Goal: Transaction & Acquisition: Purchase product/service

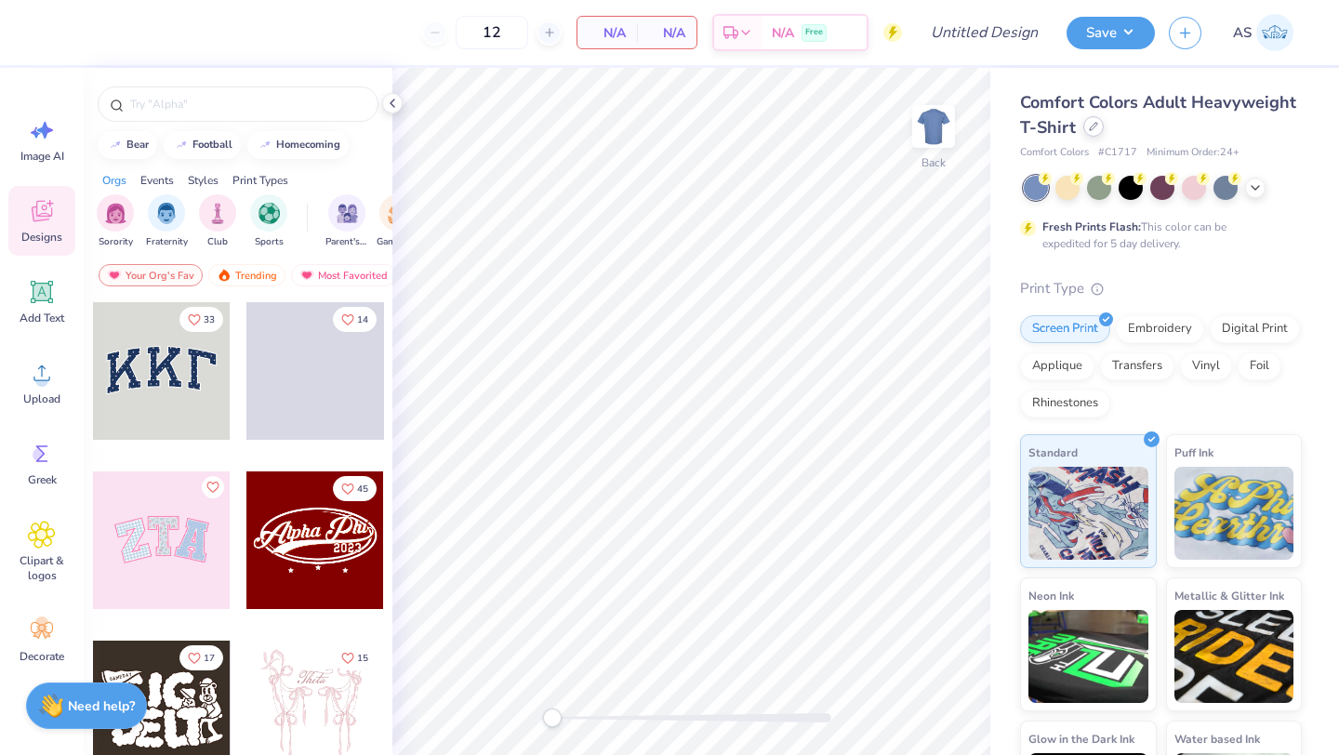
click at [1104, 118] on div at bounding box center [1094, 126] width 20 height 20
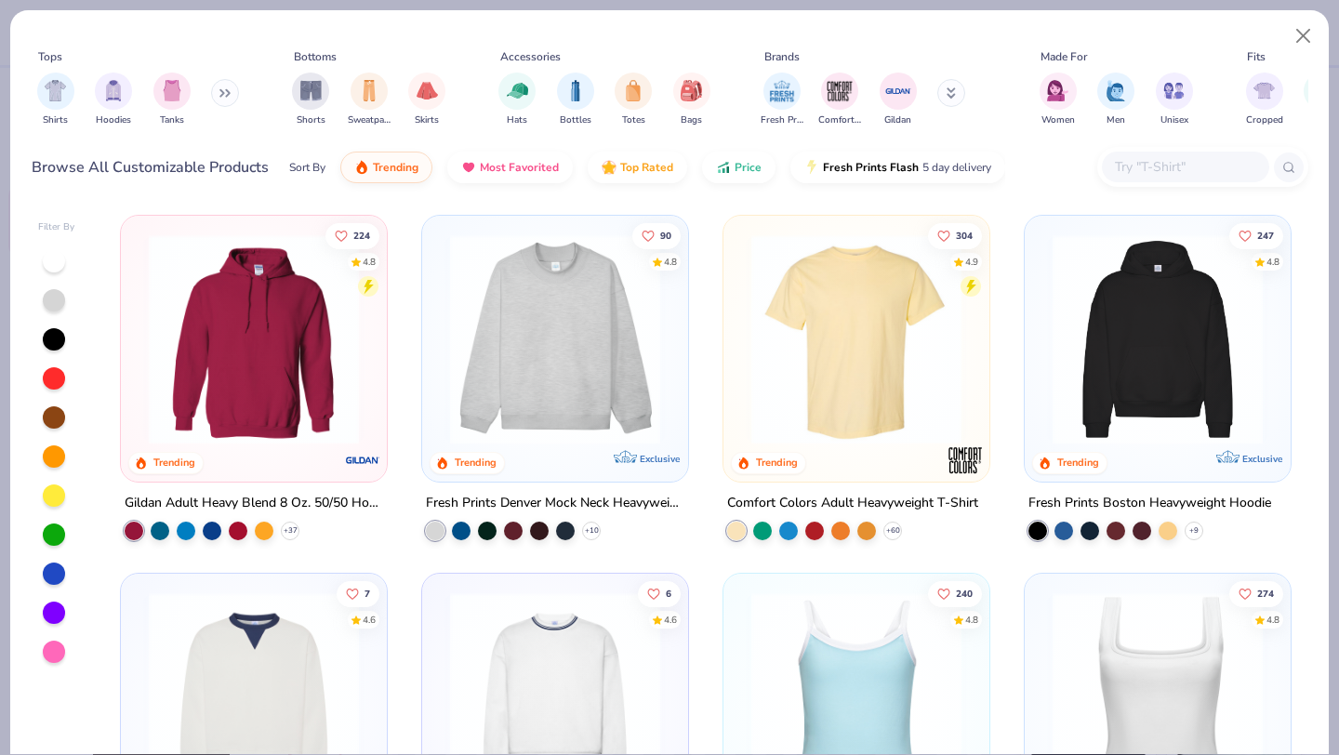
click at [651, 322] on img at bounding box center [555, 339] width 229 height 210
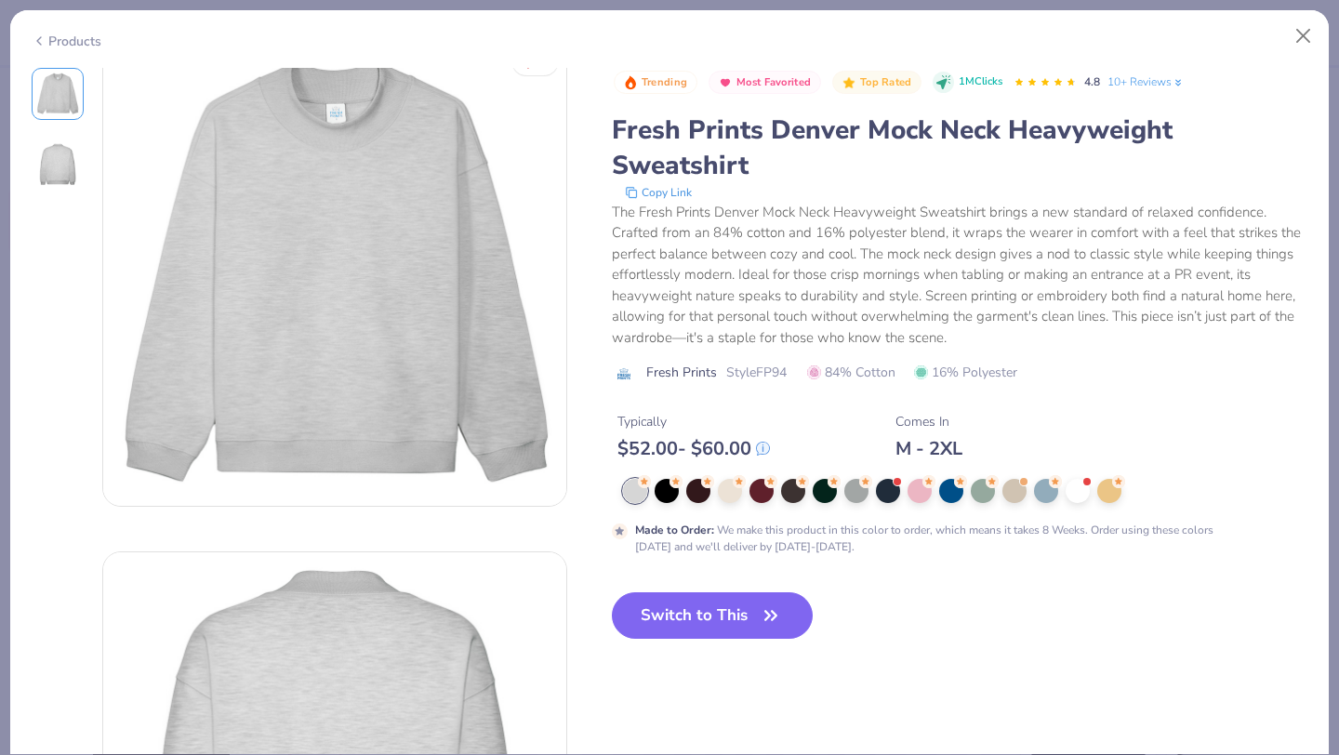
scroll to position [67, 0]
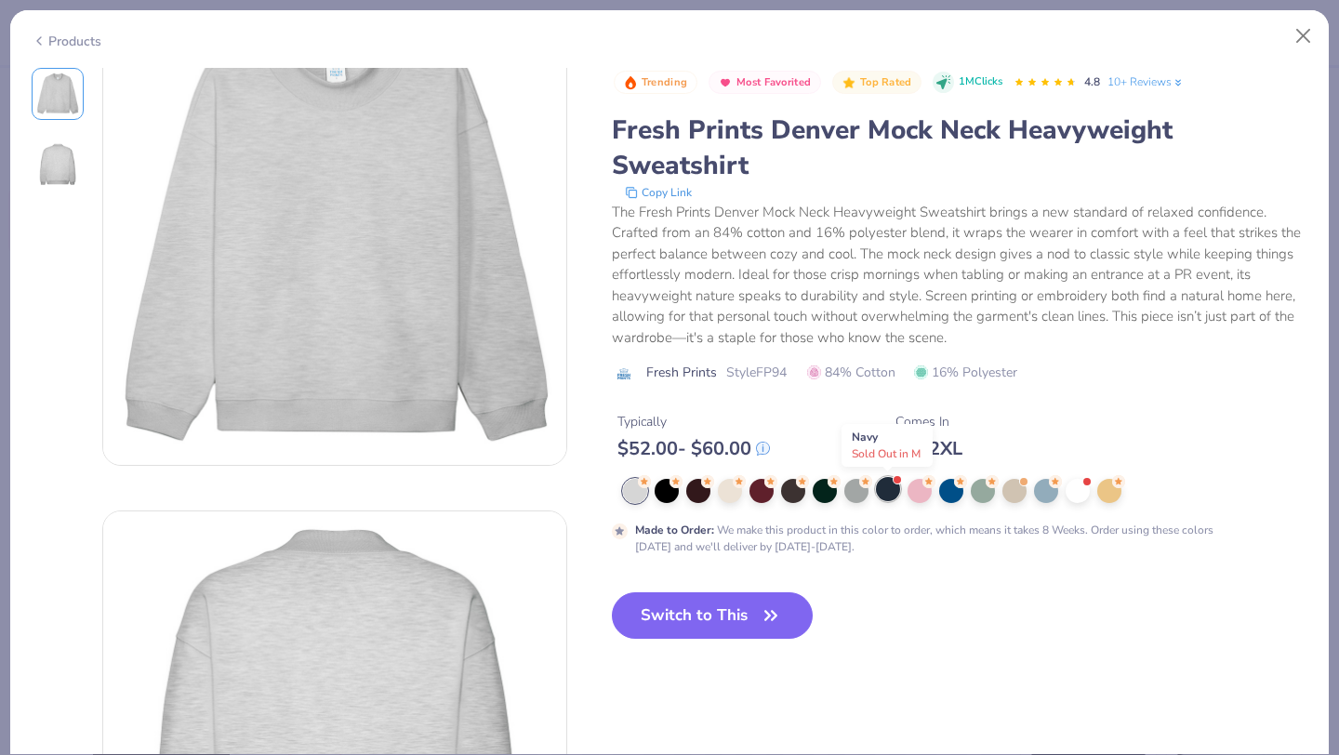
click at [894, 496] on div at bounding box center [888, 489] width 24 height 24
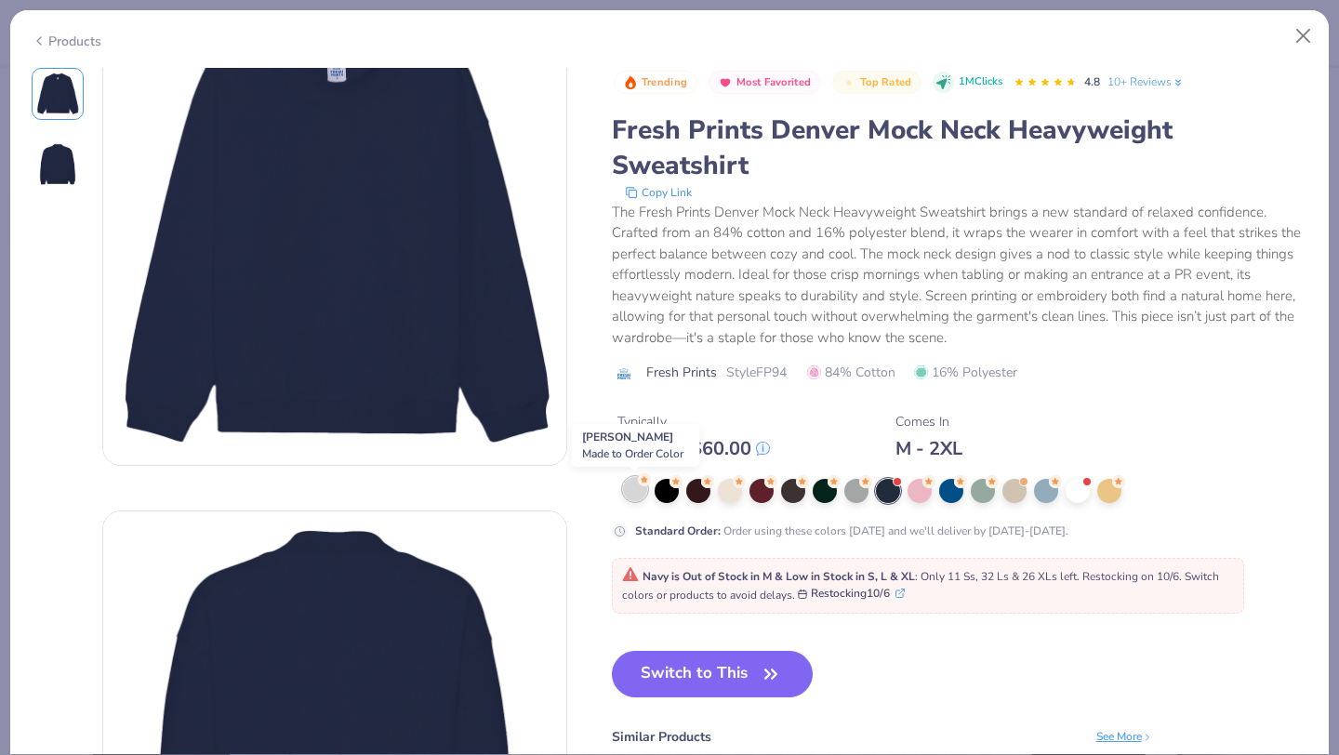
click at [632, 497] on div at bounding box center [635, 489] width 24 height 24
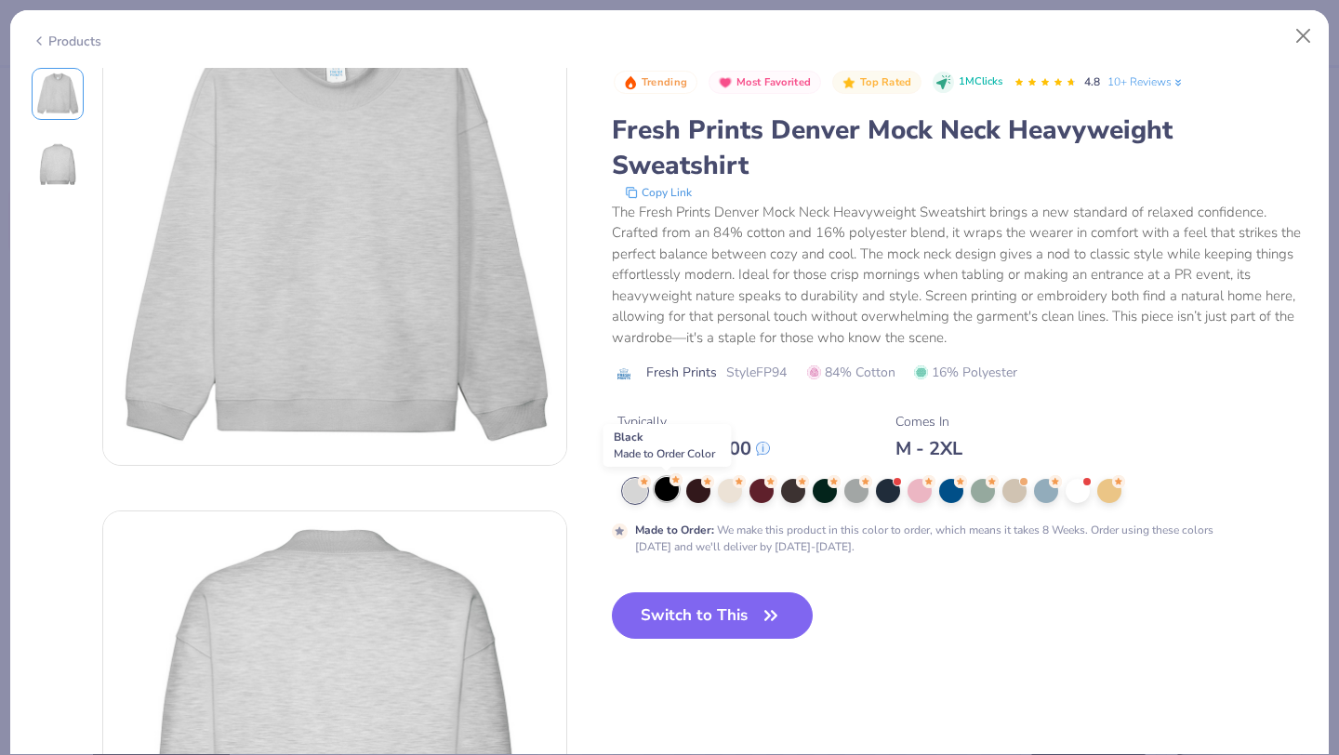
click at [658, 492] on div at bounding box center [667, 489] width 24 height 24
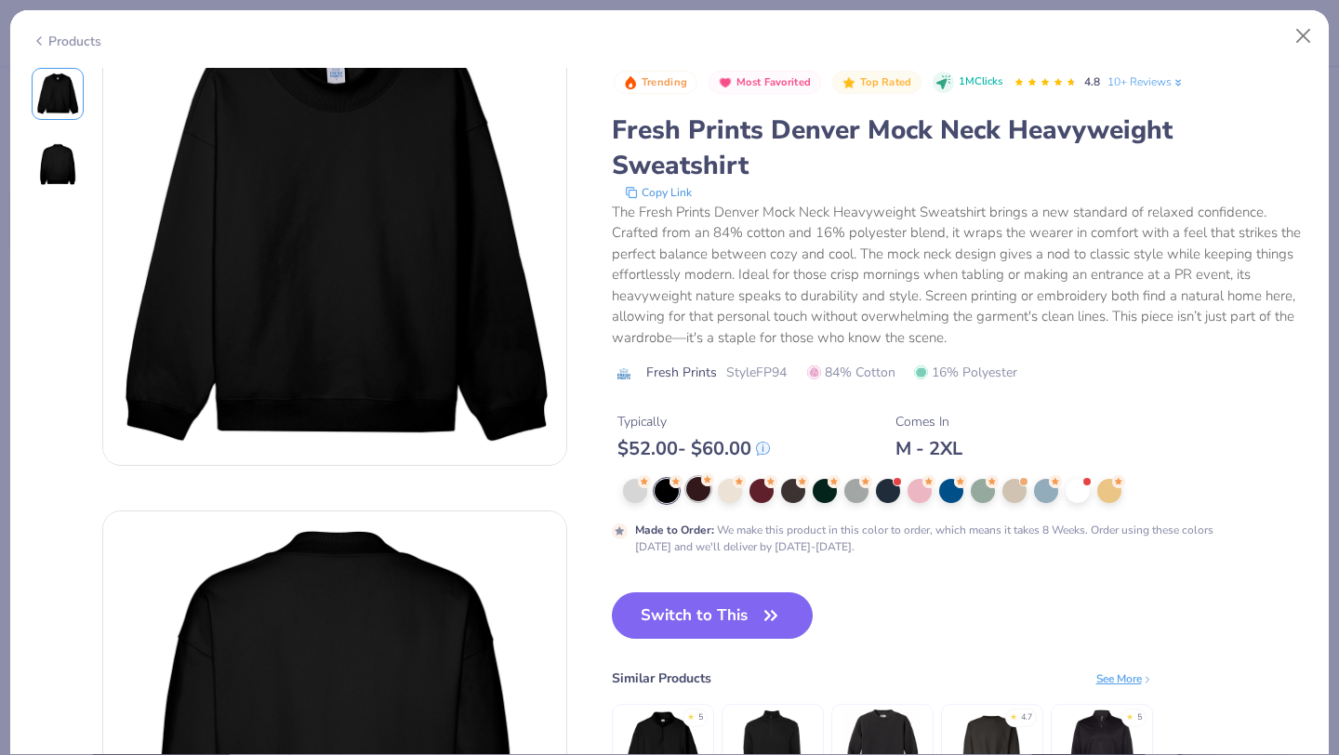
click at [706, 492] on div at bounding box center [698, 489] width 24 height 24
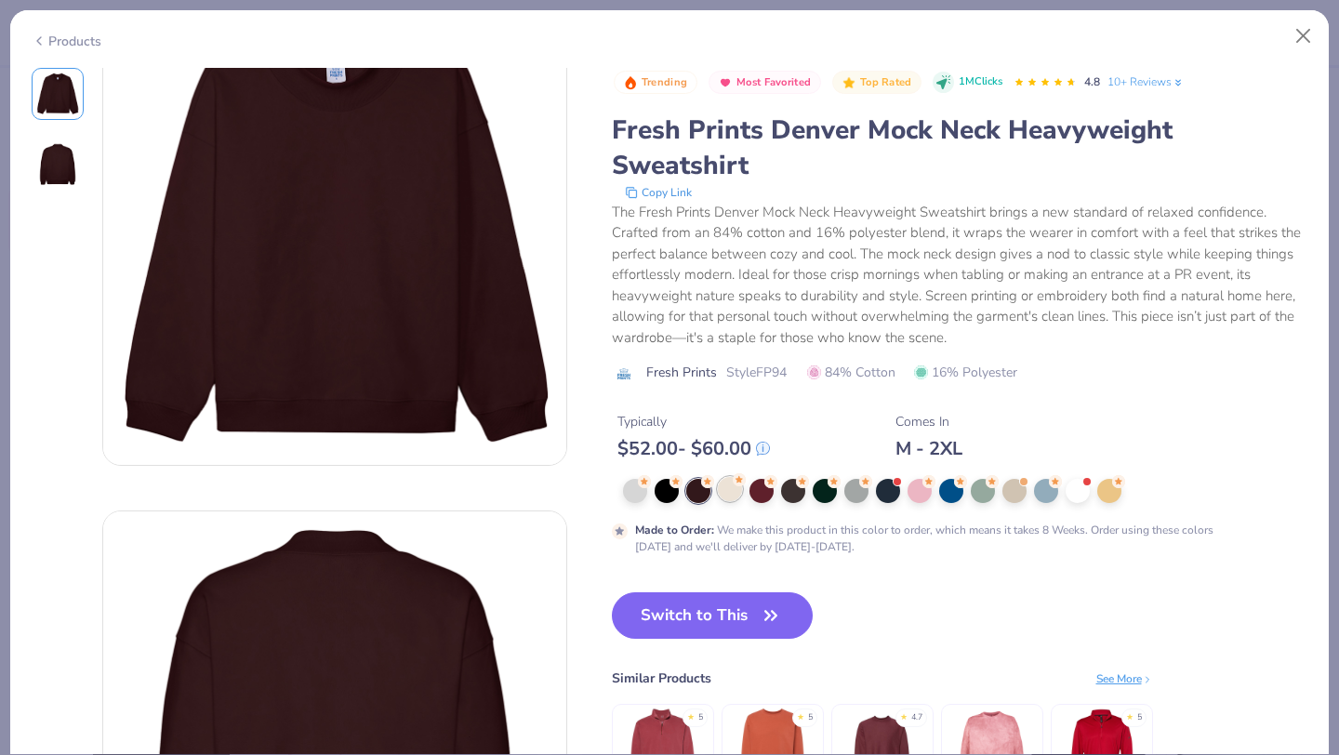
click at [721, 492] on div at bounding box center [730, 489] width 24 height 24
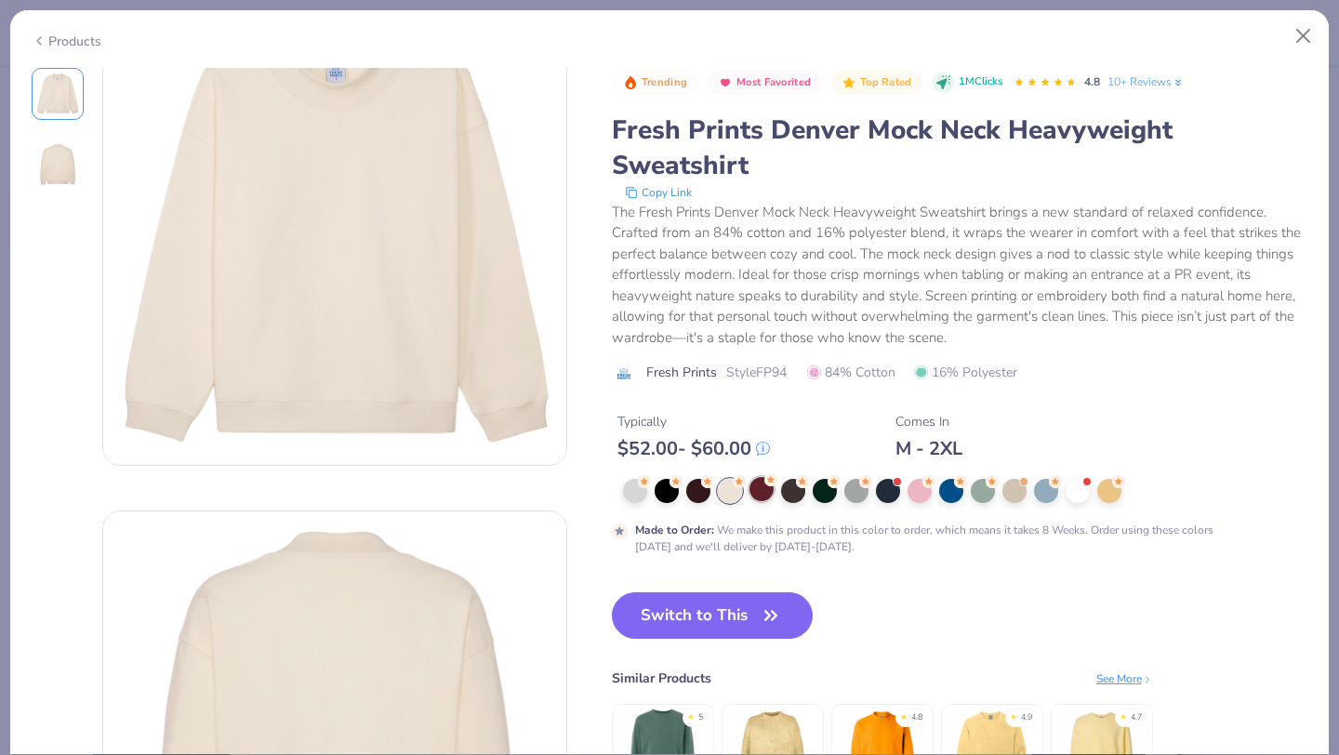
click at [767, 492] on div at bounding box center [762, 489] width 24 height 24
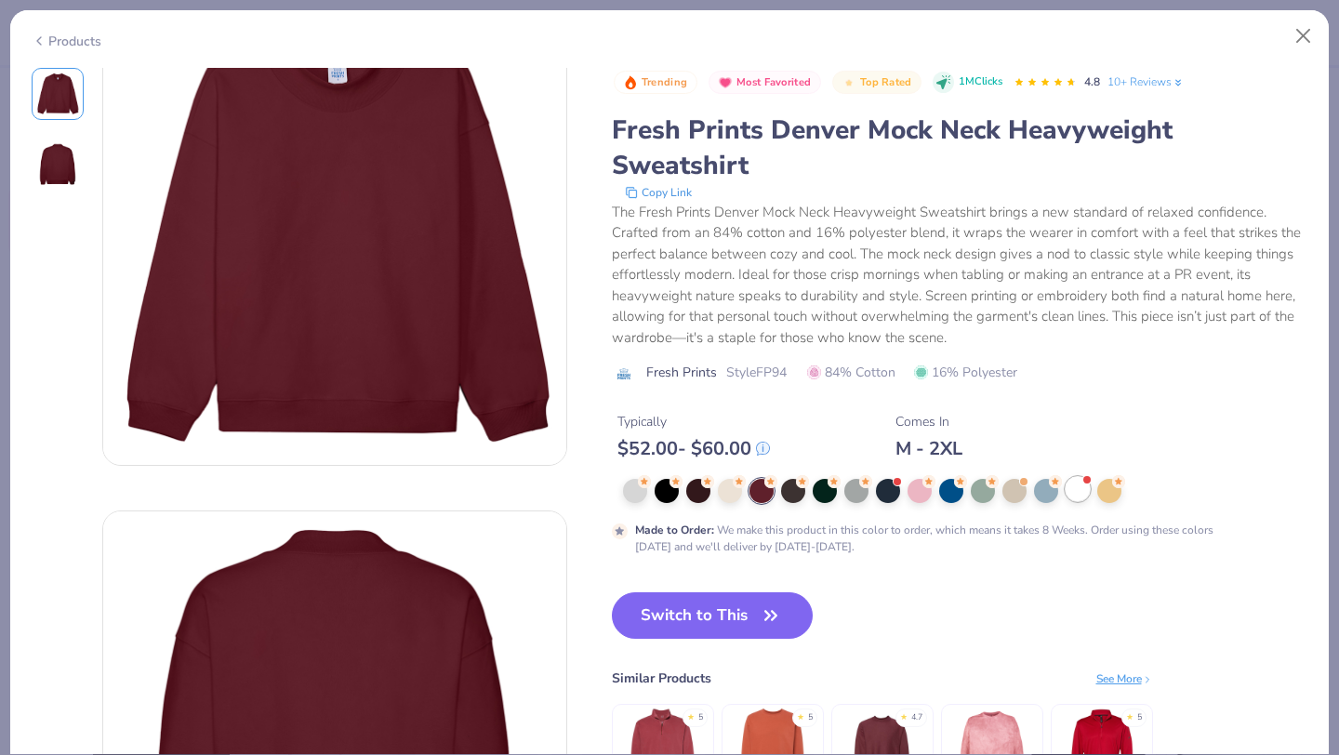
click at [1081, 492] on div at bounding box center [1078, 489] width 24 height 24
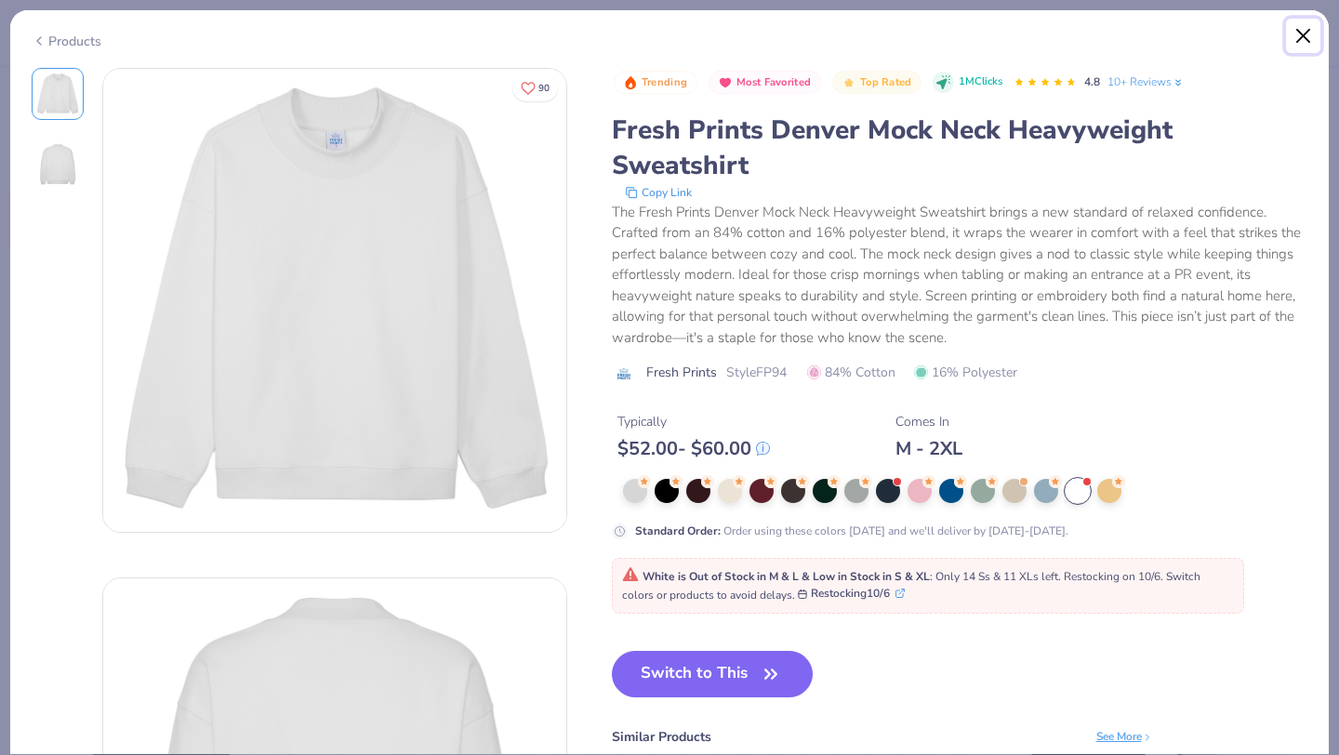
click at [1300, 29] on button "Close" at bounding box center [1303, 36] width 35 height 35
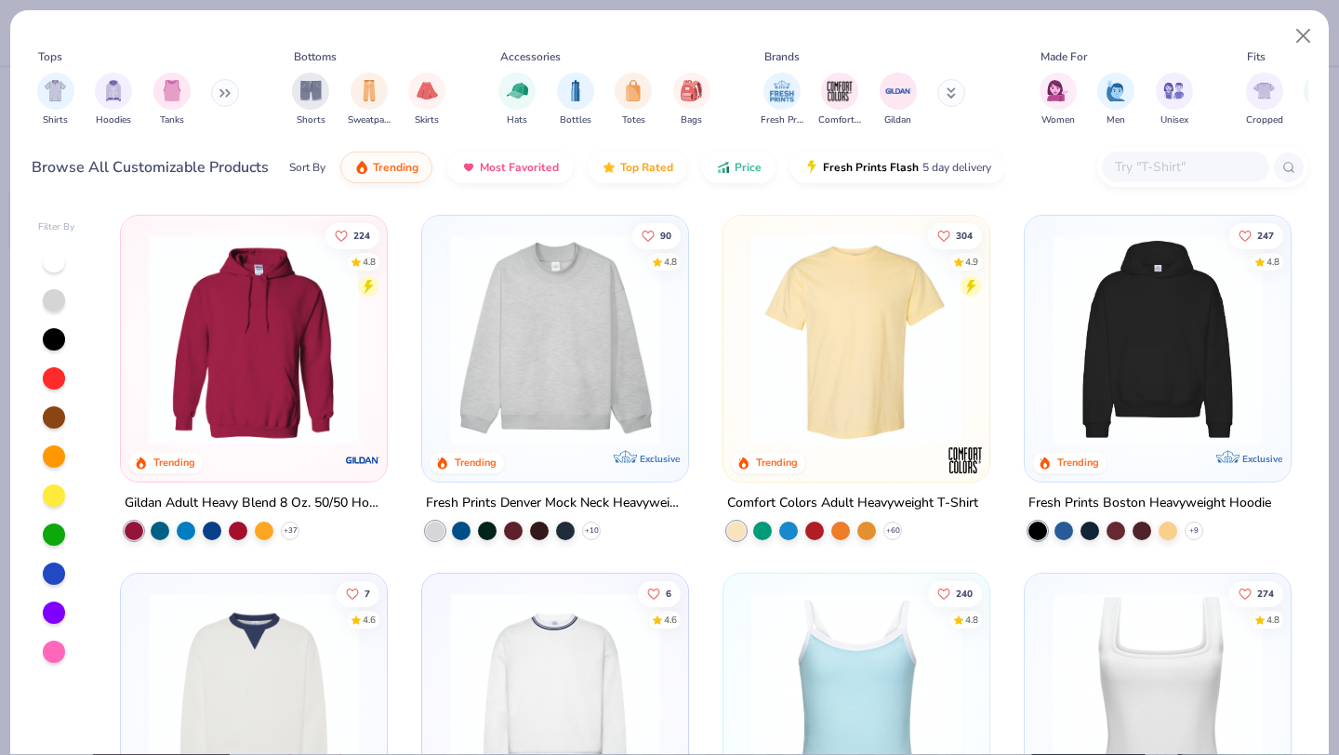
click at [614, 322] on img at bounding box center [555, 339] width 229 height 210
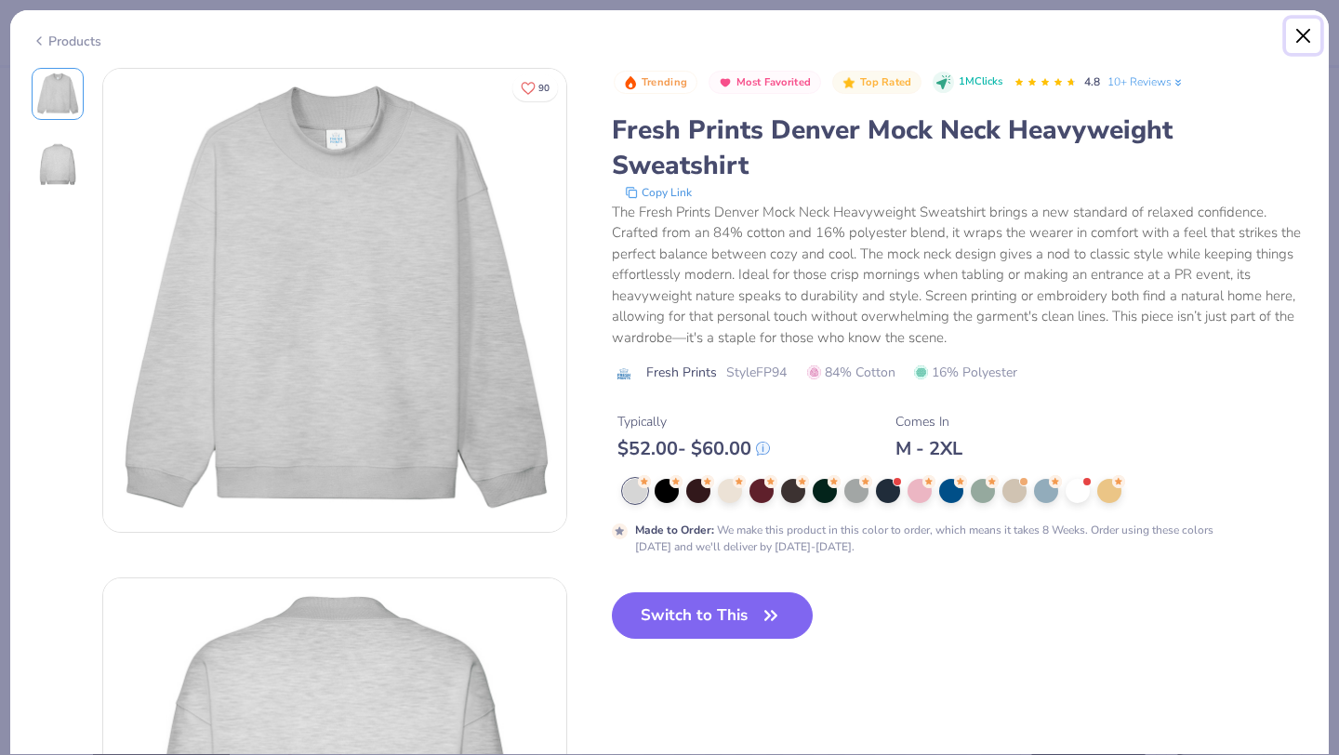
click at [1306, 40] on button "Close" at bounding box center [1303, 36] width 35 height 35
